Goal: Task Accomplishment & Management: Complete application form

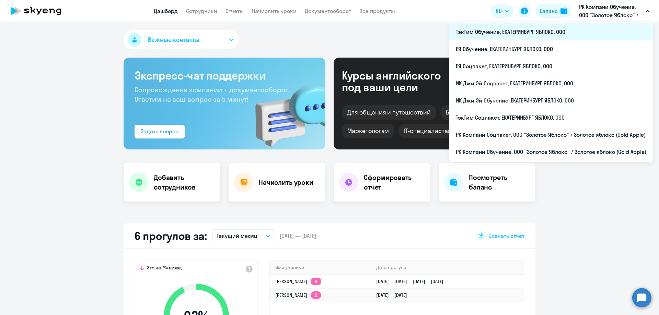
click at [508, 33] on li "ТэкТим Обучение, ЕКАТЕРИНБУРГ ЯБЛОКО, ООО" at bounding box center [551, 31] width 204 height 17
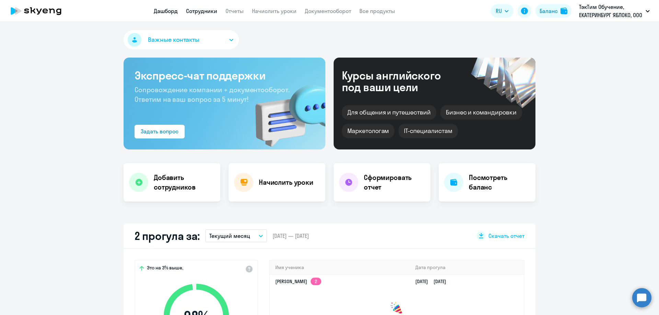
click at [204, 12] on link "Сотрудники" at bounding box center [201, 11] width 31 height 7
select select "30"
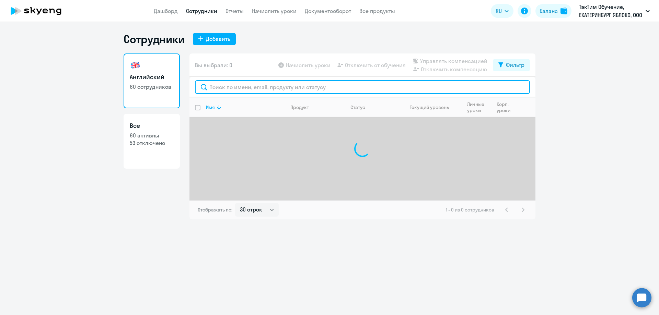
click at [238, 85] on input "text" at bounding box center [362, 87] width 335 height 14
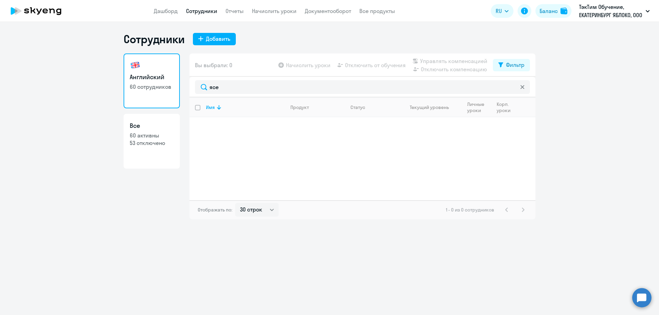
click at [506, 209] on div "1 - 0 из 0 сотрудников" at bounding box center [486, 210] width 81 height 8
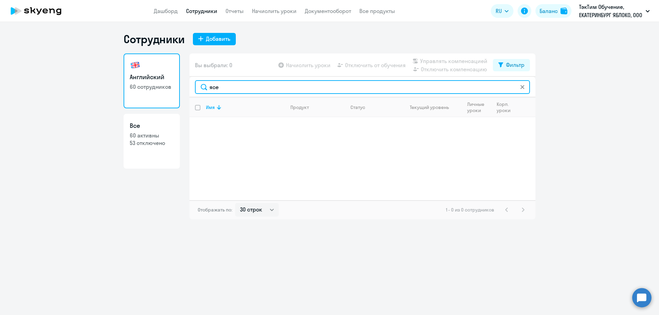
click at [237, 88] on input "ясе" at bounding box center [362, 87] width 335 height 14
type input "я"
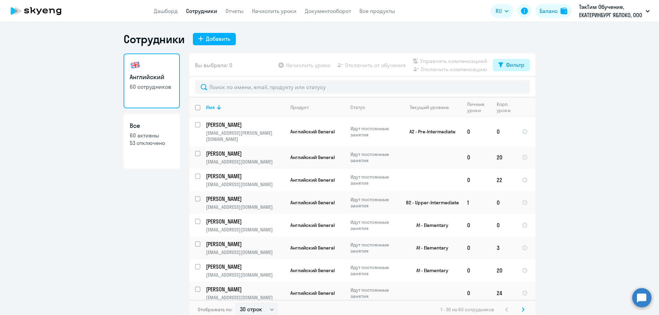
click at [500, 67] on icon at bounding box center [500, 64] width 5 height 5
click at [514, 89] on ds-switcher at bounding box center [516, 89] width 12 height 12
click at [514, 87] on span at bounding box center [516, 87] width 12 height 7
click at [510, 87] on input "checkbox" at bounding box center [510, 87] width 0 height 0
checkbox input "true"
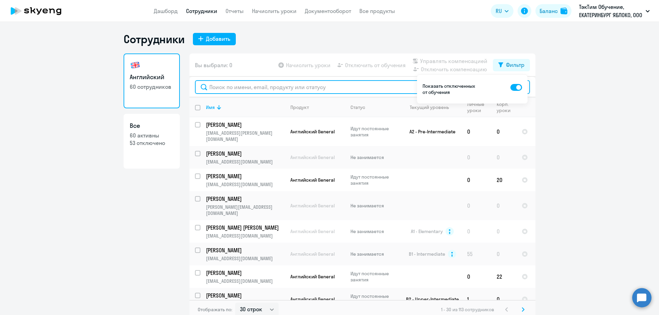
click at [270, 87] on input "text" at bounding box center [362, 87] width 335 height 14
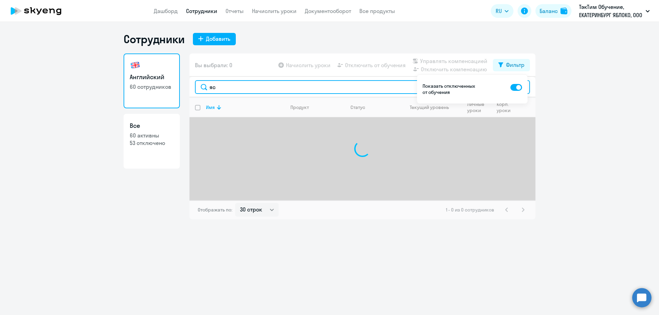
type input "я"
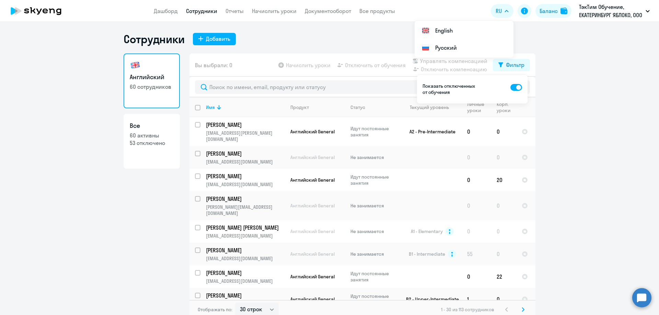
click at [589, 132] on ng-component "Сотрудники Добавить Английский 60 сотрудников Все 60 активны 53 отключено Вы вы…" at bounding box center [329, 175] width 659 height 287
click at [221, 38] on div "Добавить" at bounding box center [218, 39] width 24 height 8
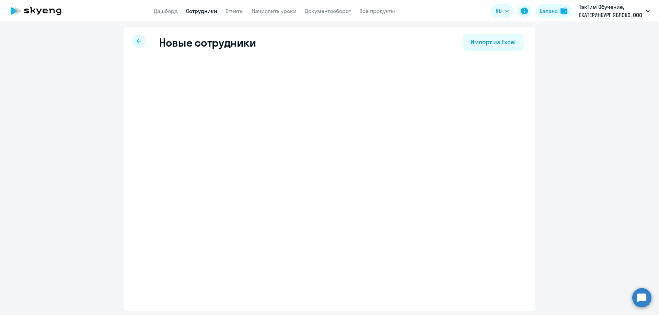
select select "english_adult_not_native_speaker"
select select "5"
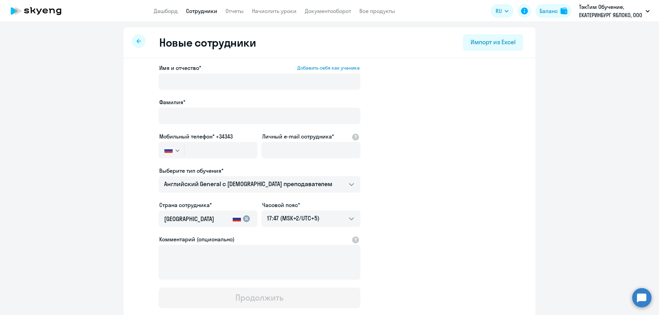
click at [170, 72] on div "Имя и отчество* Добавить себя как ученика" at bounding box center [259, 78] width 202 height 29
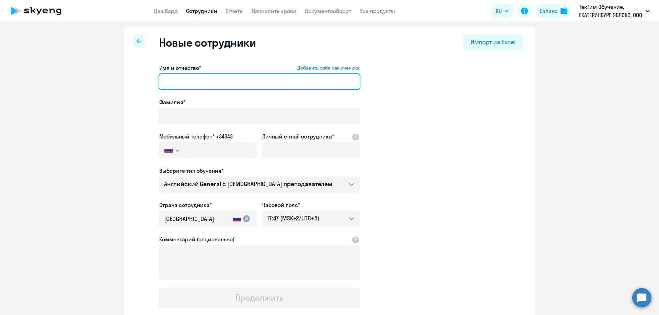
click at [182, 83] on input "Имя и отчество* Добавить себя как ученика" at bounding box center [259, 81] width 202 height 16
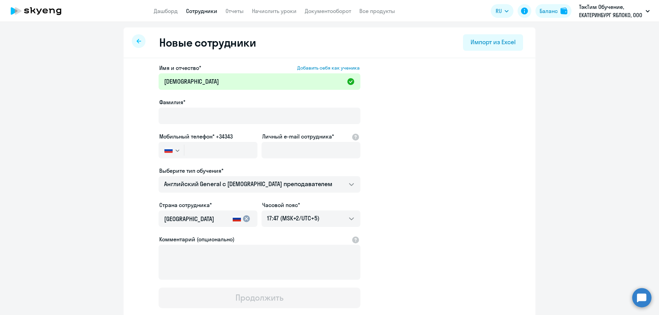
click at [487, 140] on app-new-student-form "Имя и отчество* Добавить себя как ученика Ясеян Фамилия* Мобильный телефон* +34…" at bounding box center [329, 186] width 390 height 245
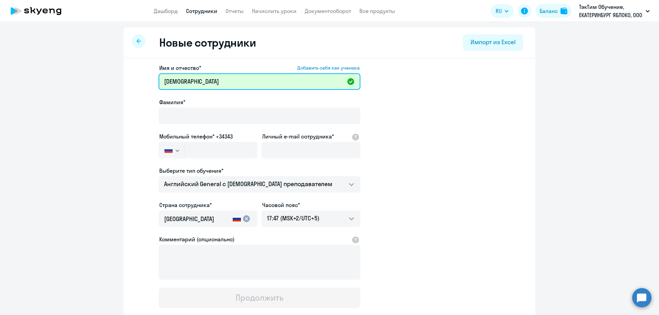
click at [225, 84] on input "Ясеян" at bounding box center [259, 81] width 202 height 16
type input "Я"
type input "Ваник Гагикович"
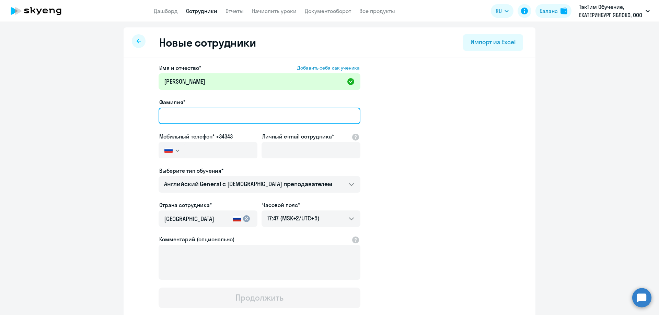
click at [211, 115] on input "Фамилия*" at bounding box center [259, 116] width 202 height 16
type input "Ясеян"
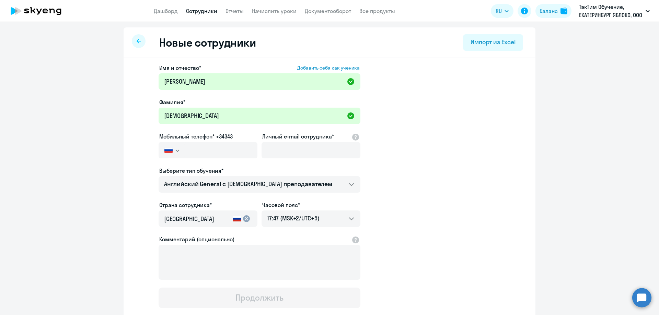
click at [576, 162] on ng-component "Новые сотрудники Импорт из Excel Имя и отчество* Добавить себя как ученика Вани…" at bounding box center [329, 193] width 659 height 332
click at [209, 154] on input "text" at bounding box center [220, 150] width 73 height 16
paste input "+7 908 152-82-92"
type input "+7 908 152-82-92"
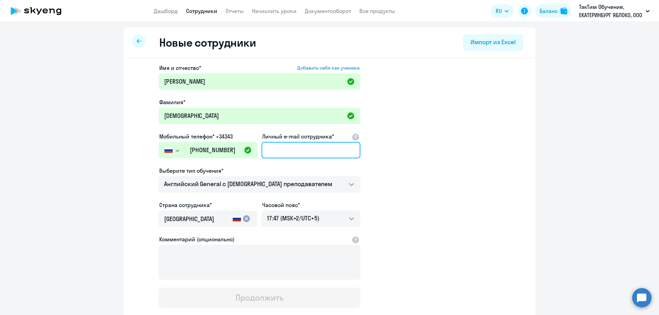
drag, startPoint x: 290, startPoint y: 149, endPoint x: 304, endPoint y: 151, distance: 14.5
click at [290, 150] on input "Личный e-mail сотрудника*" at bounding box center [310, 150] width 99 height 16
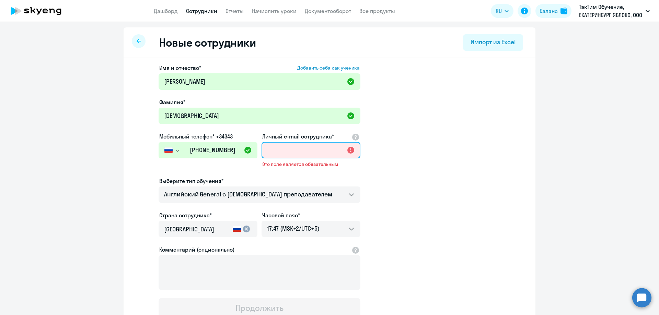
paste input "yaseyan_v@goldapple.ru"
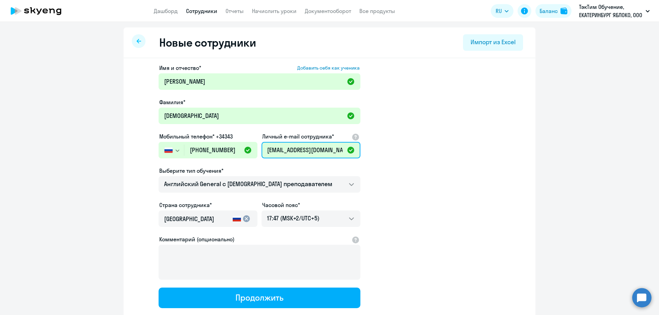
scroll to position [44, 0]
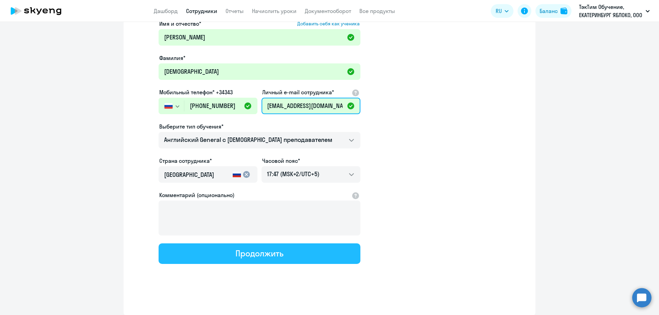
type input "yaseyan_v@goldapple.ru"
click at [299, 251] on button "Продолжить" at bounding box center [259, 254] width 202 height 21
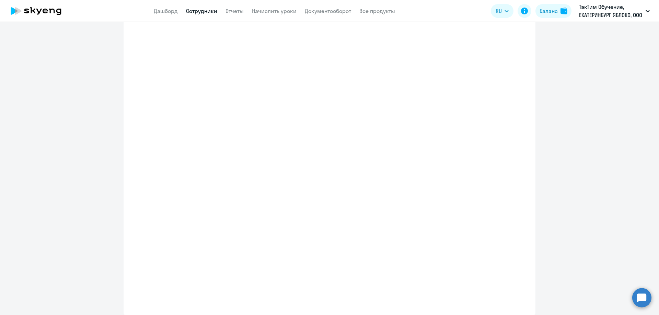
select select "english_adult_not_native_speaker"
select select "5"
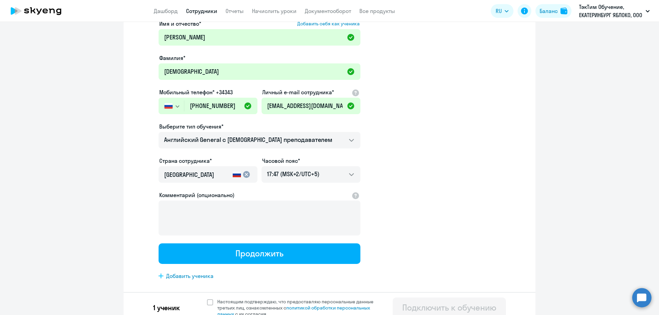
scroll to position [0, 0]
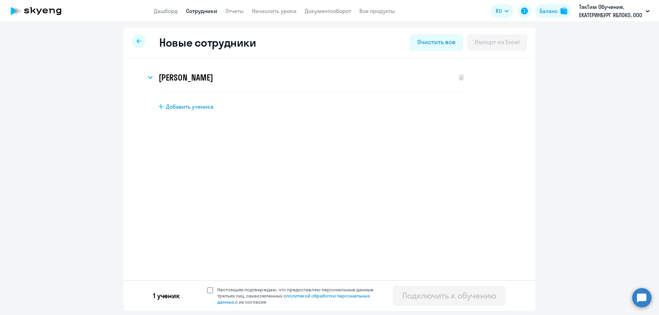
click at [215, 292] on span "Настоящим подтверждаю, что предоставляю персональные данные третьих лиц, ознако…" at bounding box center [297, 296] width 168 height 19
click at [207, 287] on input "Настоящим подтверждаю, что предоставляю персональные данные третьих лиц, ознако…" at bounding box center [207, 286] width 0 height 0
checkbox input "true"
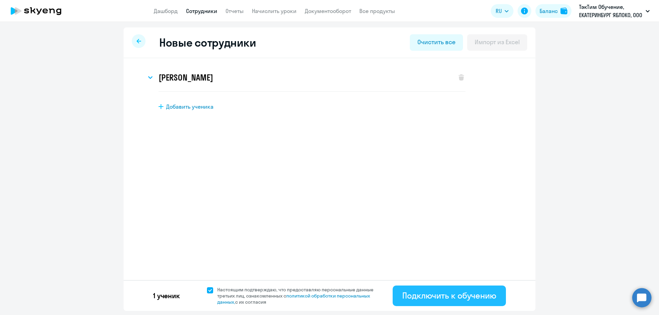
click at [450, 297] on div "Подключить к обучению" at bounding box center [449, 295] width 94 height 11
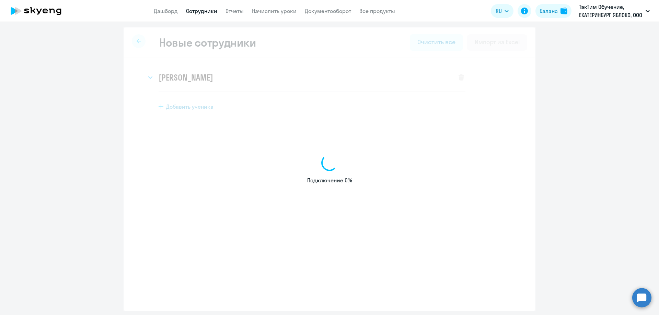
select select "english_adult_not_native_speaker"
select select "5"
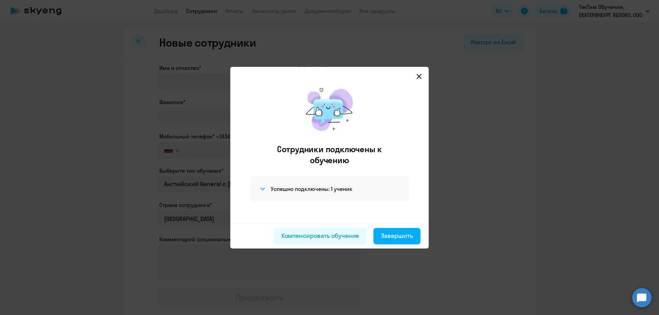
click at [420, 76] on icon at bounding box center [418, 76] width 5 height 5
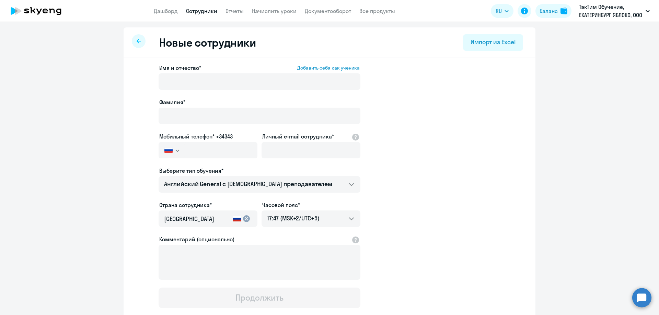
select select "30"
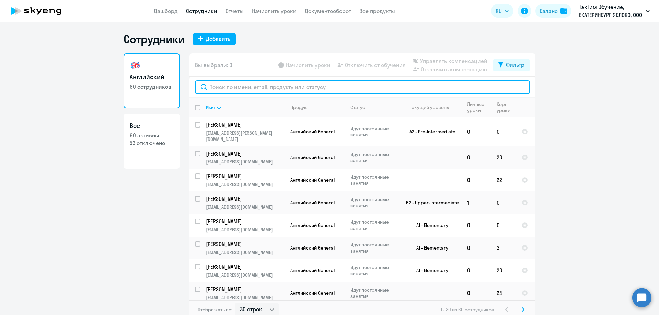
click at [279, 86] on input "text" at bounding box center [362, 87] width 335 height 14
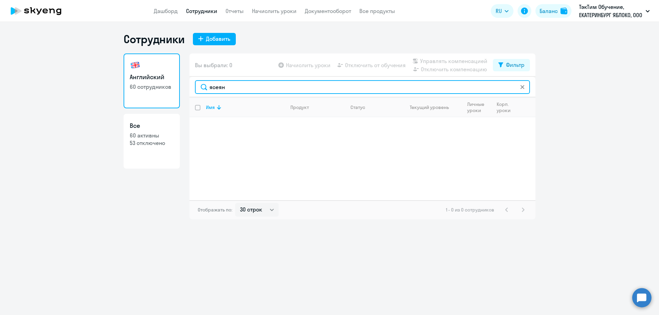
type input "ясеян"
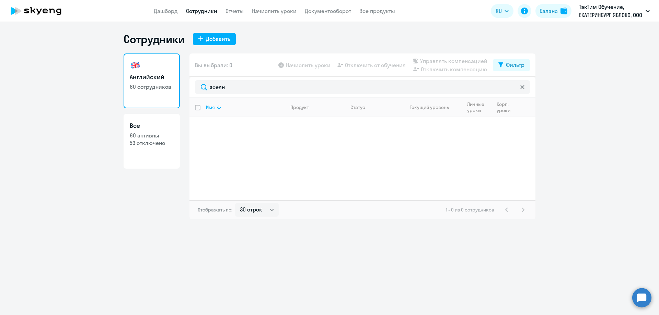
drag, startPoint x: 597, startPoint y: 170, endPoint x: 585, endPoint y: 166, distance: 11.8
click at [594, 169] on ng-component "Сотрудники Добавить Английский 60 сотрудников Все 60 активны 53 отключено Вы вы…" at bounding box center [329, 125] width 659 height 187
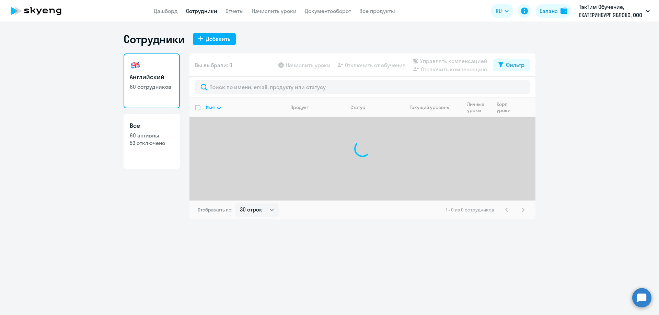
select select "30"
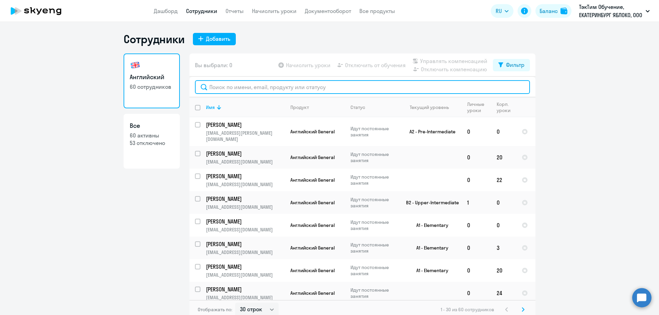
click at [250, 88] on input "text" at bounding box center [362, 87] width 335 height 14
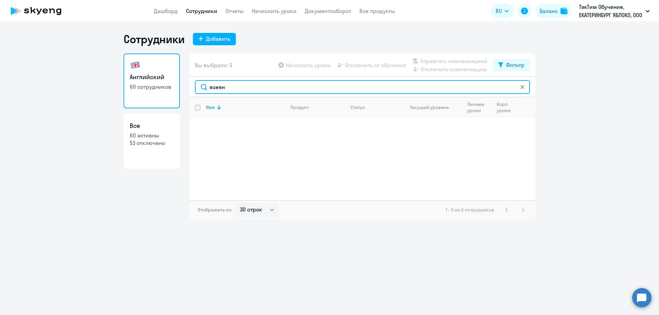
type input "ясеян"
